Goal: Navigation & Orientation: Find specific page/section

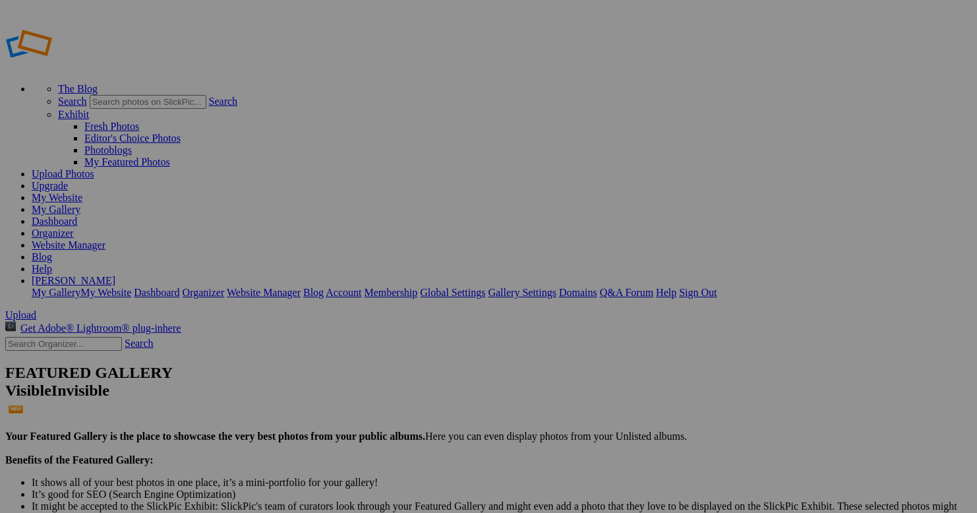
drag, startPoint x: 612, startPoint y: 218, endPoint x: 592, endPoint y: 128, distance: 92.6
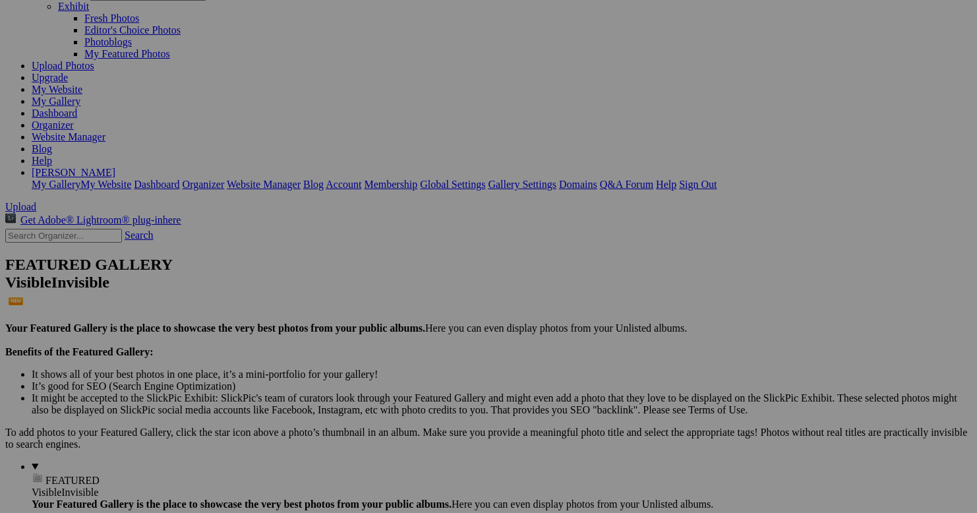
scroll to position [132, 0]
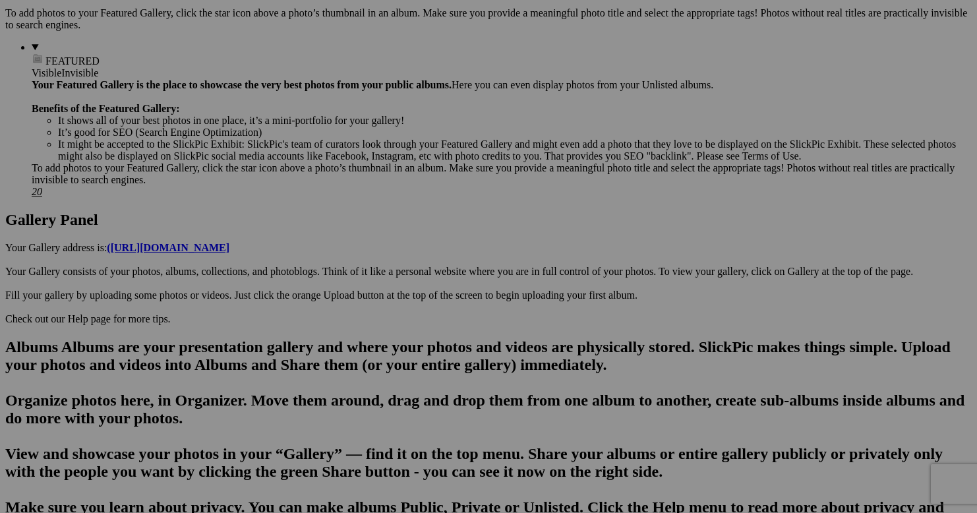
scroll to position [593, 0]
